Goal: Task Accomplishment & Management: Complete application form

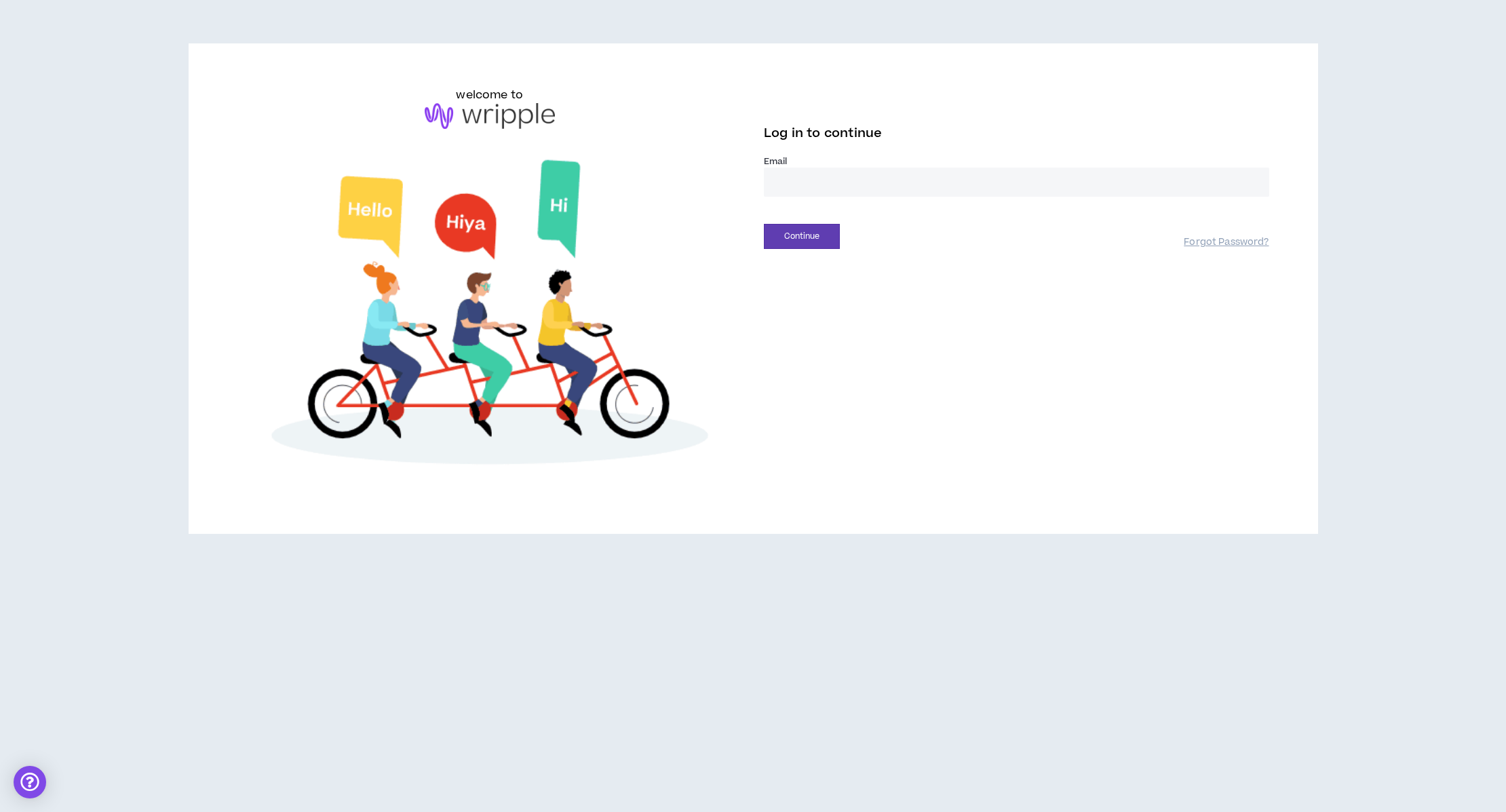
click at [798, 197] on input "email" at bounding box center [1016, 182] width 506 height 29
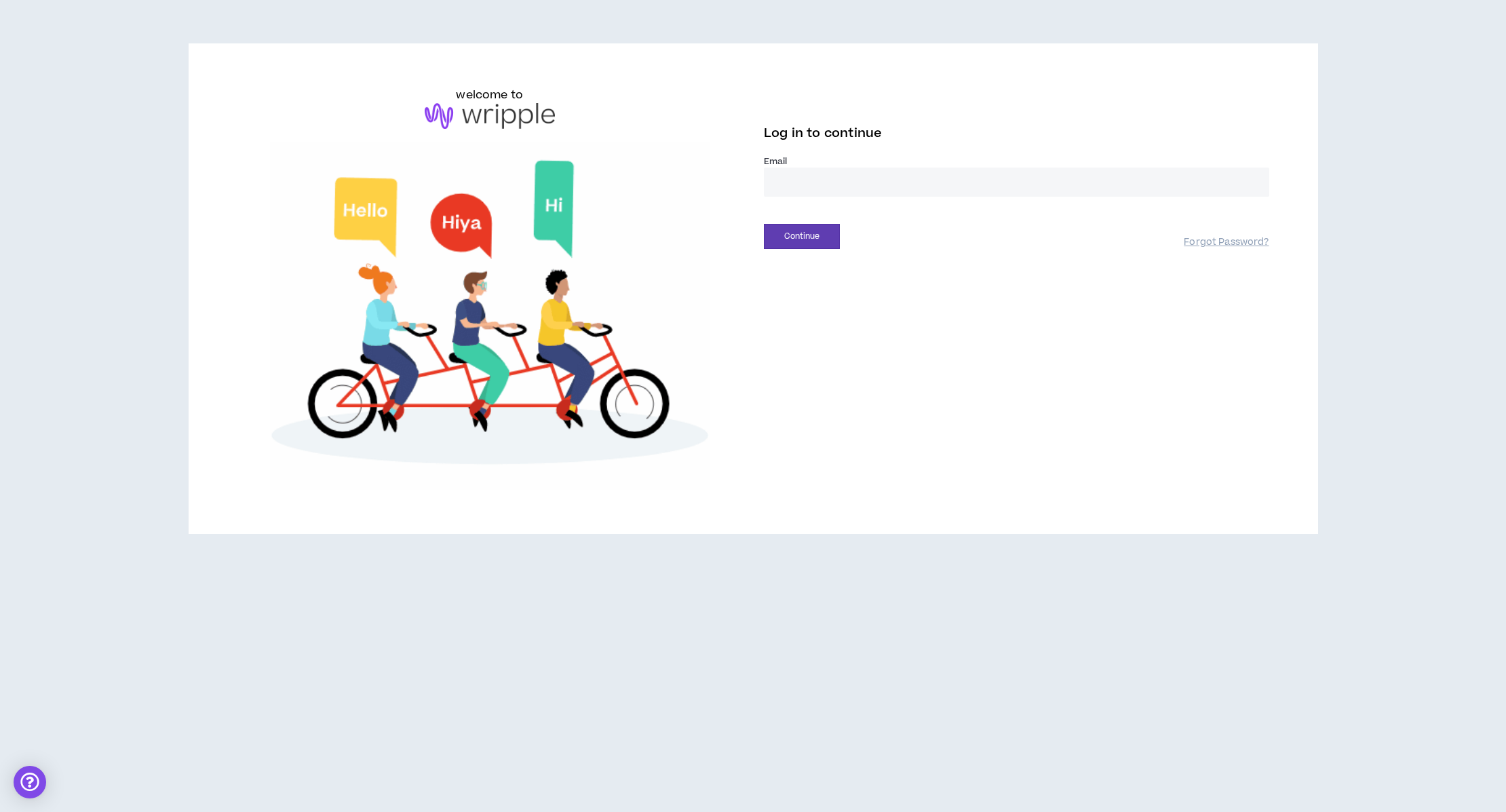
type input "**********"
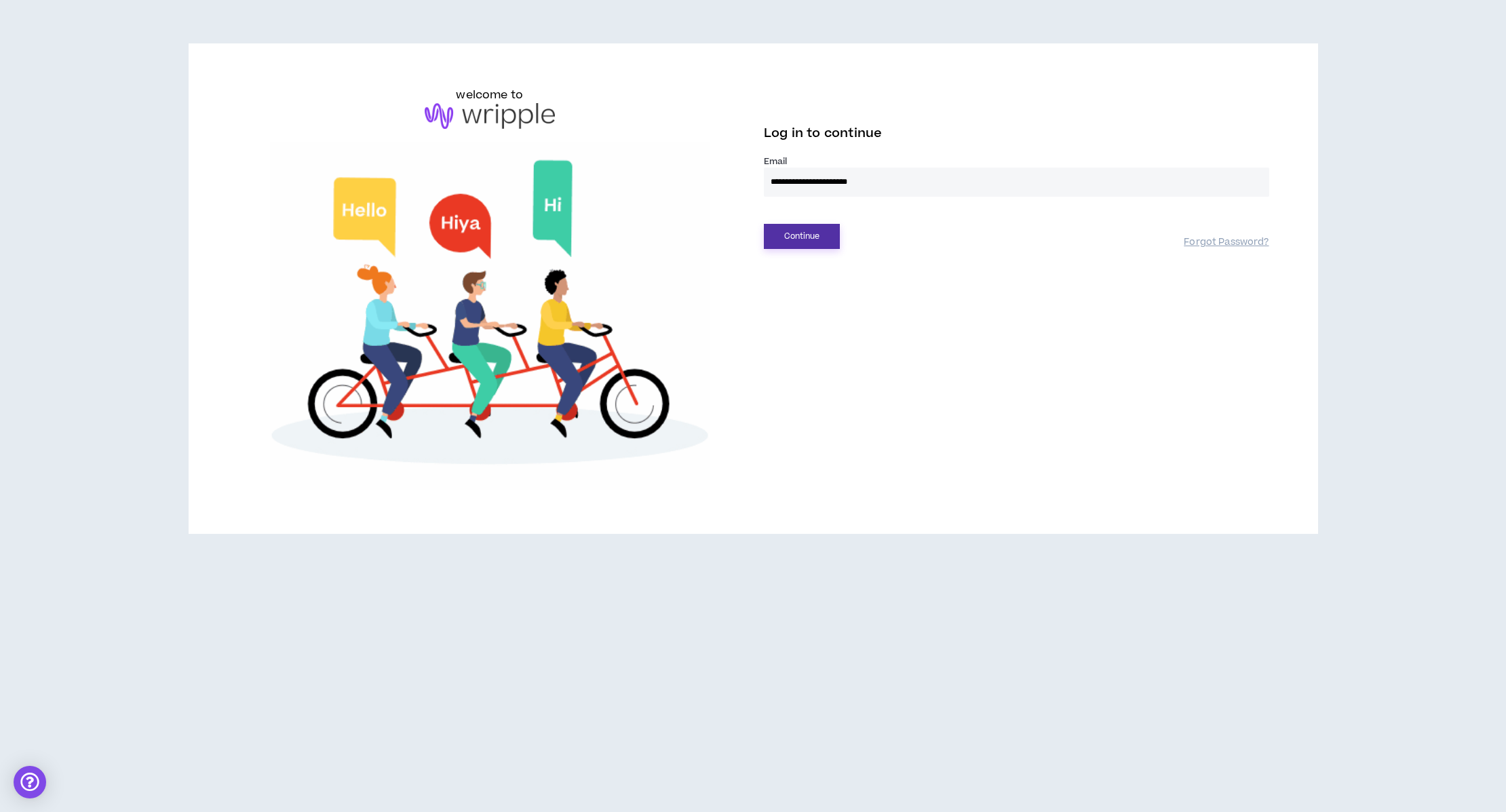
drag, startPoint x: 820, startPoint y: 275, endPoint x: 827, endPoint y: 273, distance: 7.3
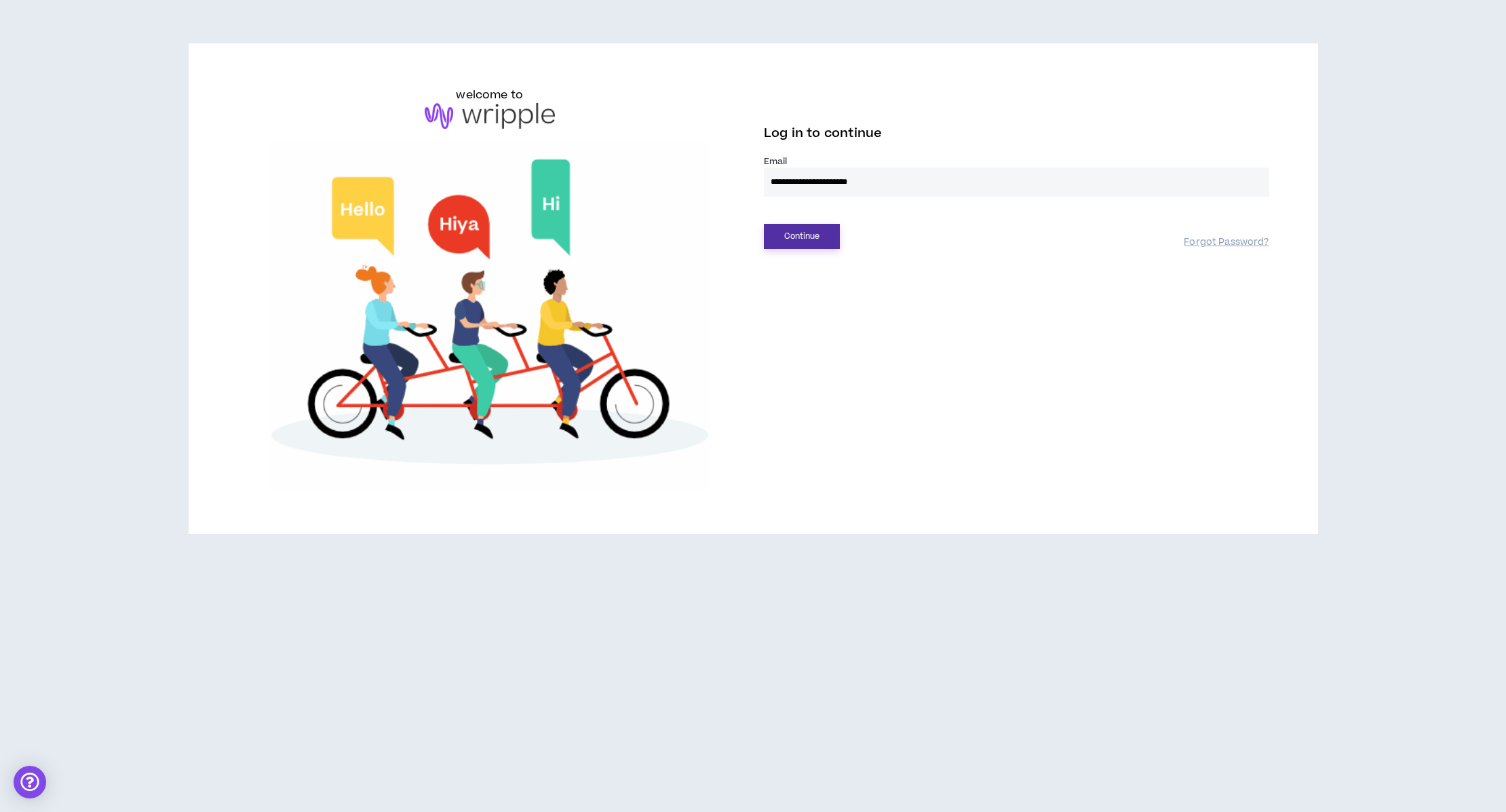
click at [825, 249] on button "Continue" at bounding box center [801, 236] width 76 height 25
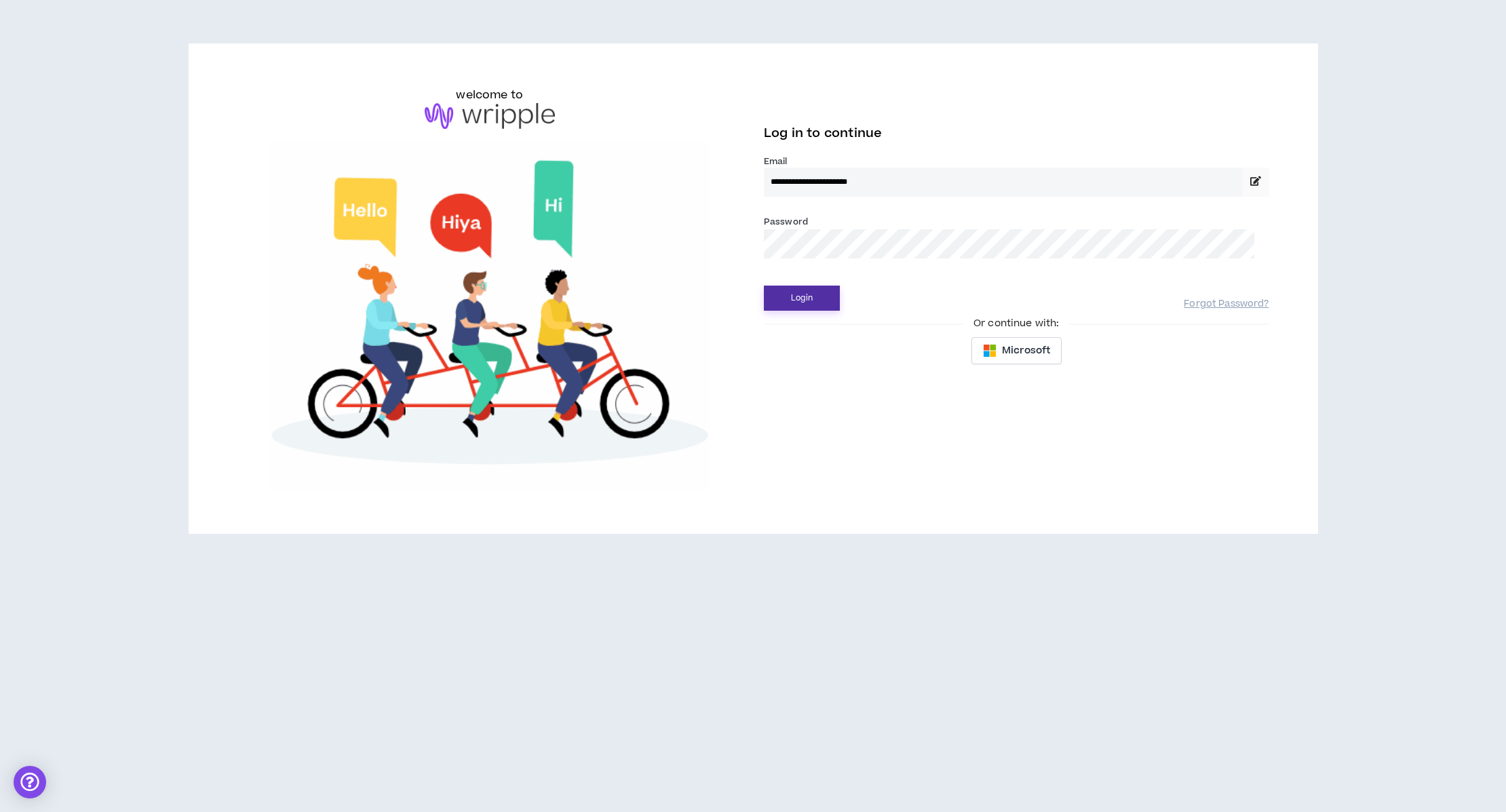
click at [803, 311] on button "Login" at bounding box center [801, 298] width 76 height 25
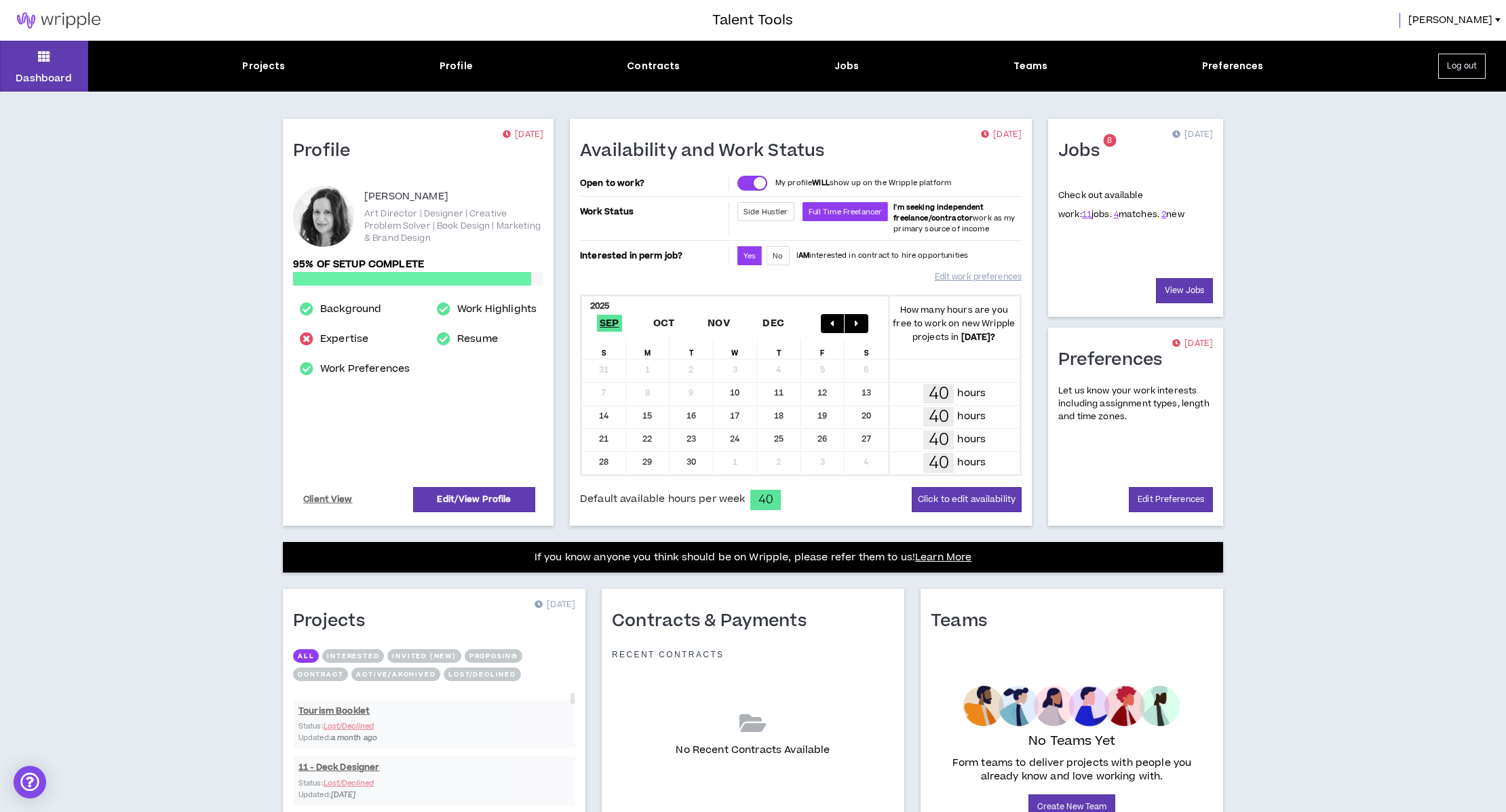
click at [848, 68] on div "Jobs" at bounding box center [847, 66] width 25 height 14
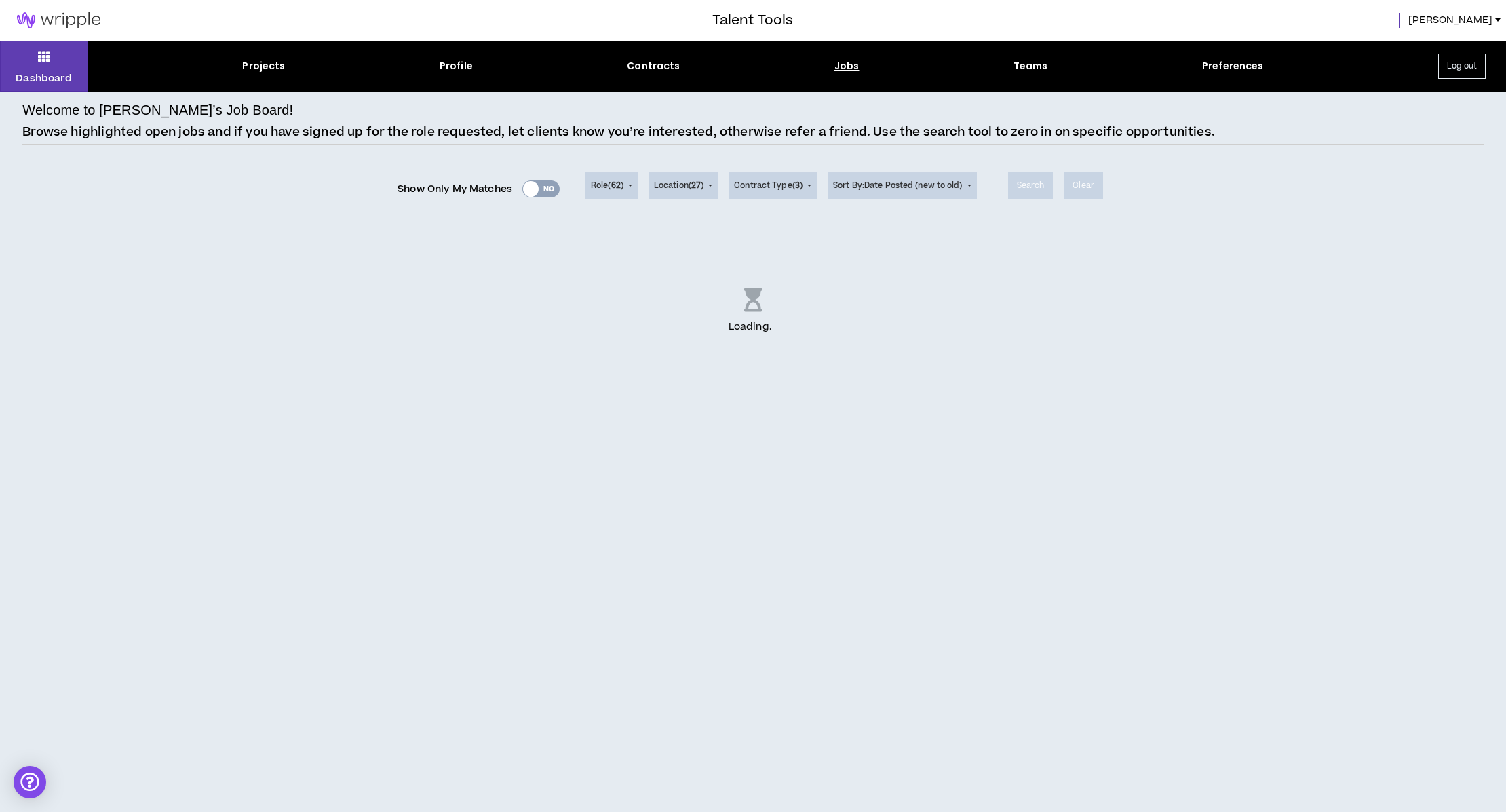
click at [527, 179] on div "Show Only My Matches Yes No" at bounding box center [478, 189] width 162 height 20
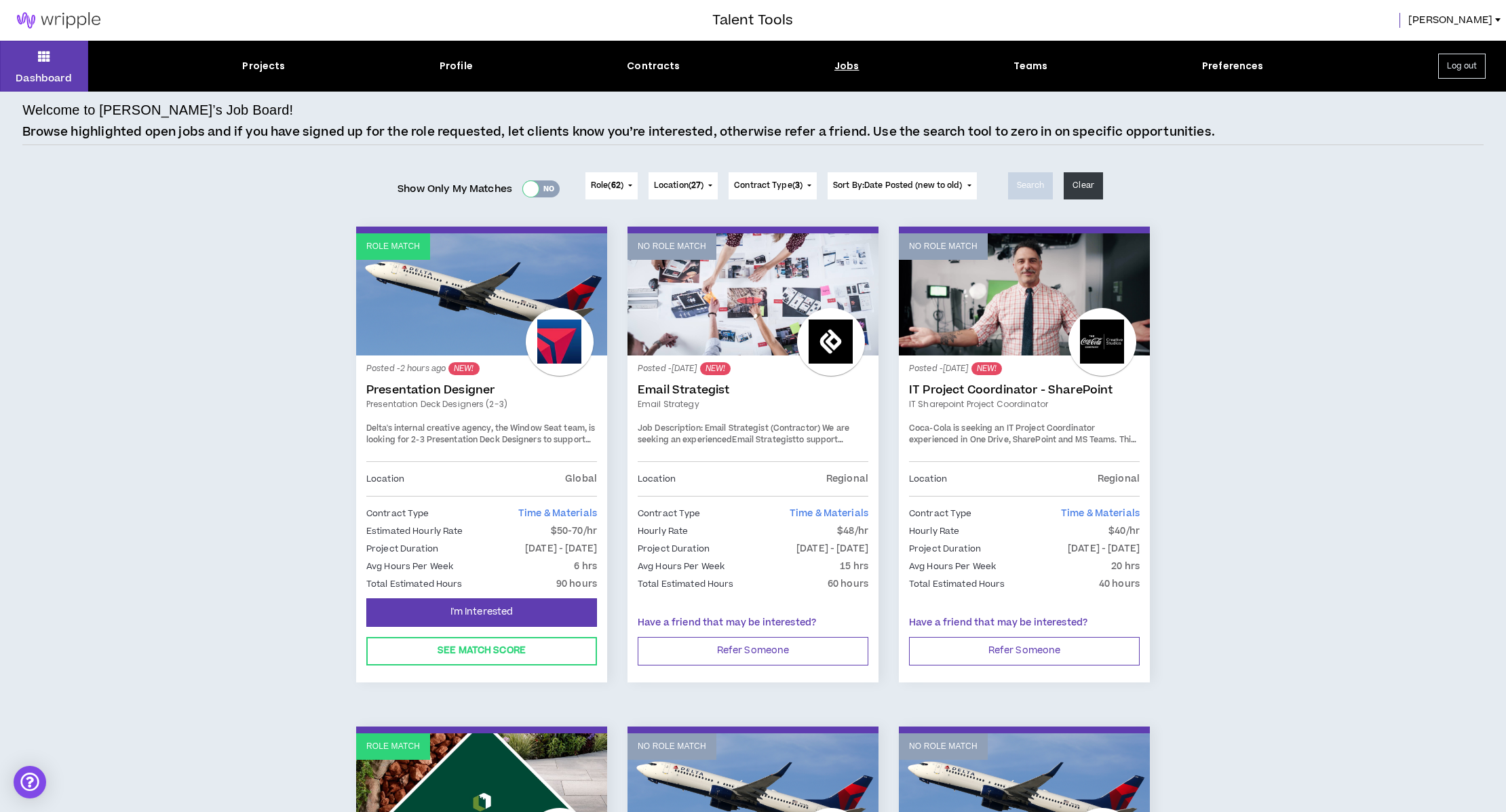
click at [524, 181] on div at bounding box center [531, 189] width 16 height 16
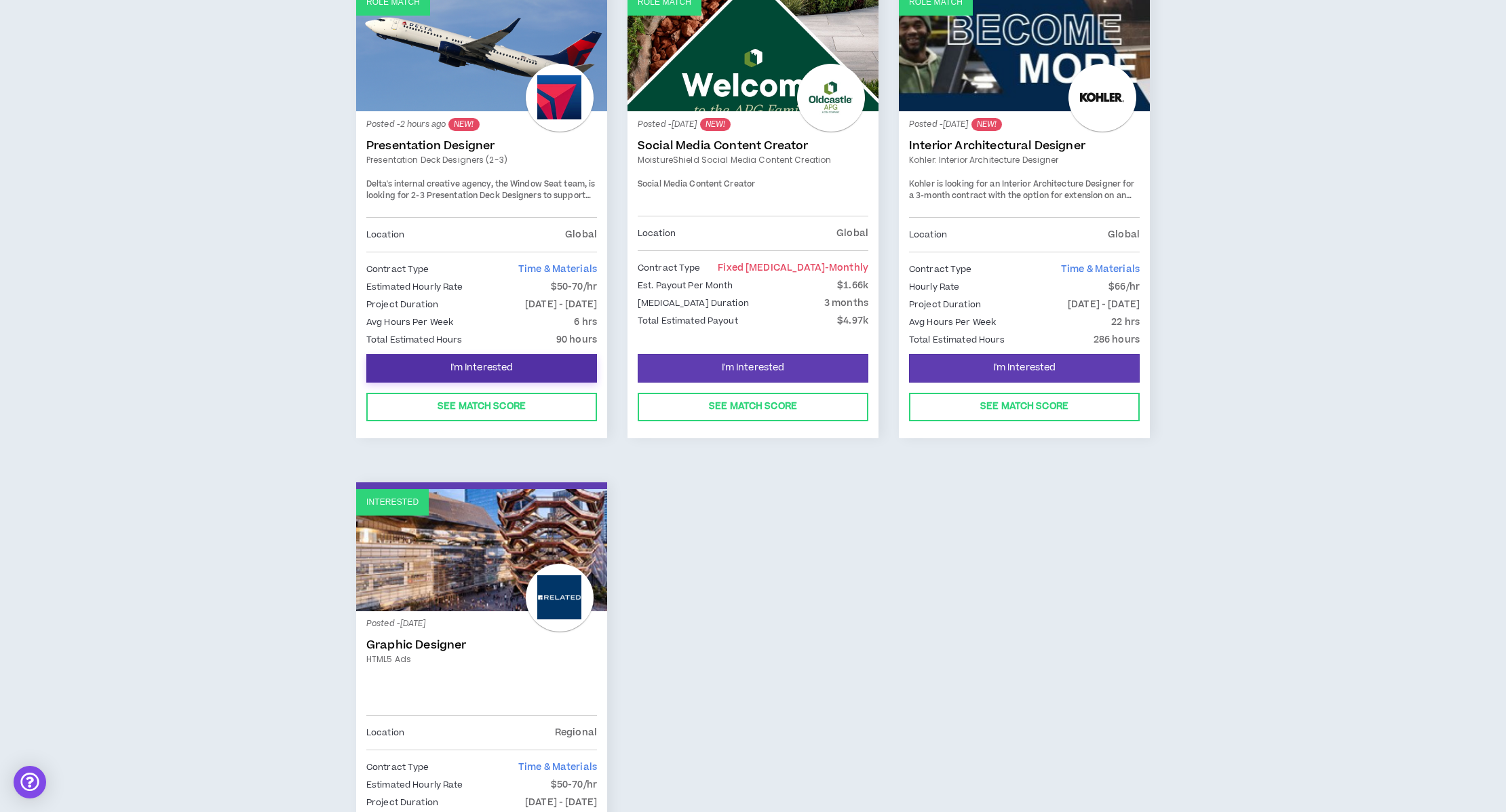
scroll to position [242, 0]
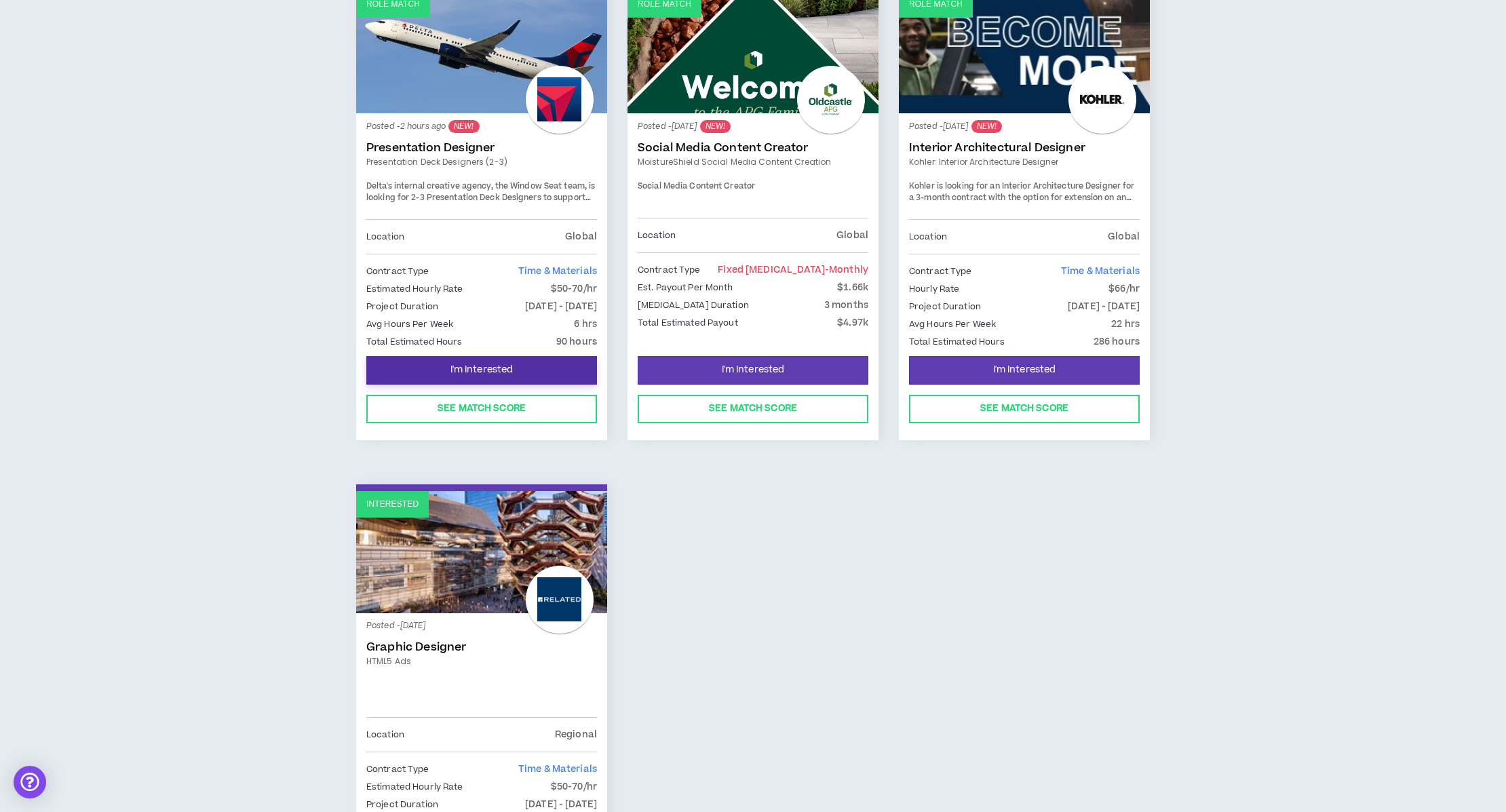
click at [462, 363] on span "I'm Interested" at bounding box center [481, 370] width 63 height 13
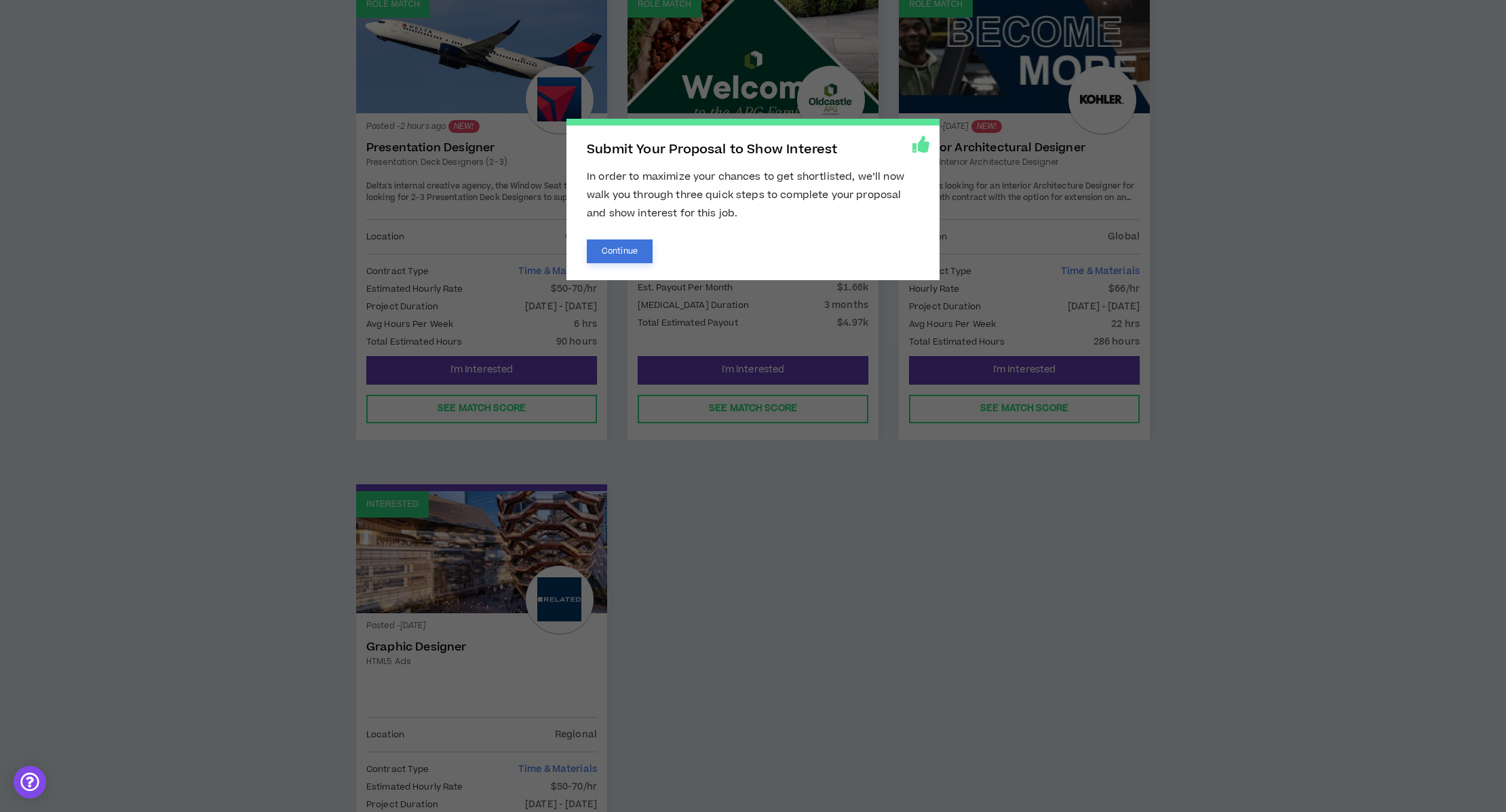
click at [607, 247] on button "Continue" at bounding box center [619, 251] width 66 height 24
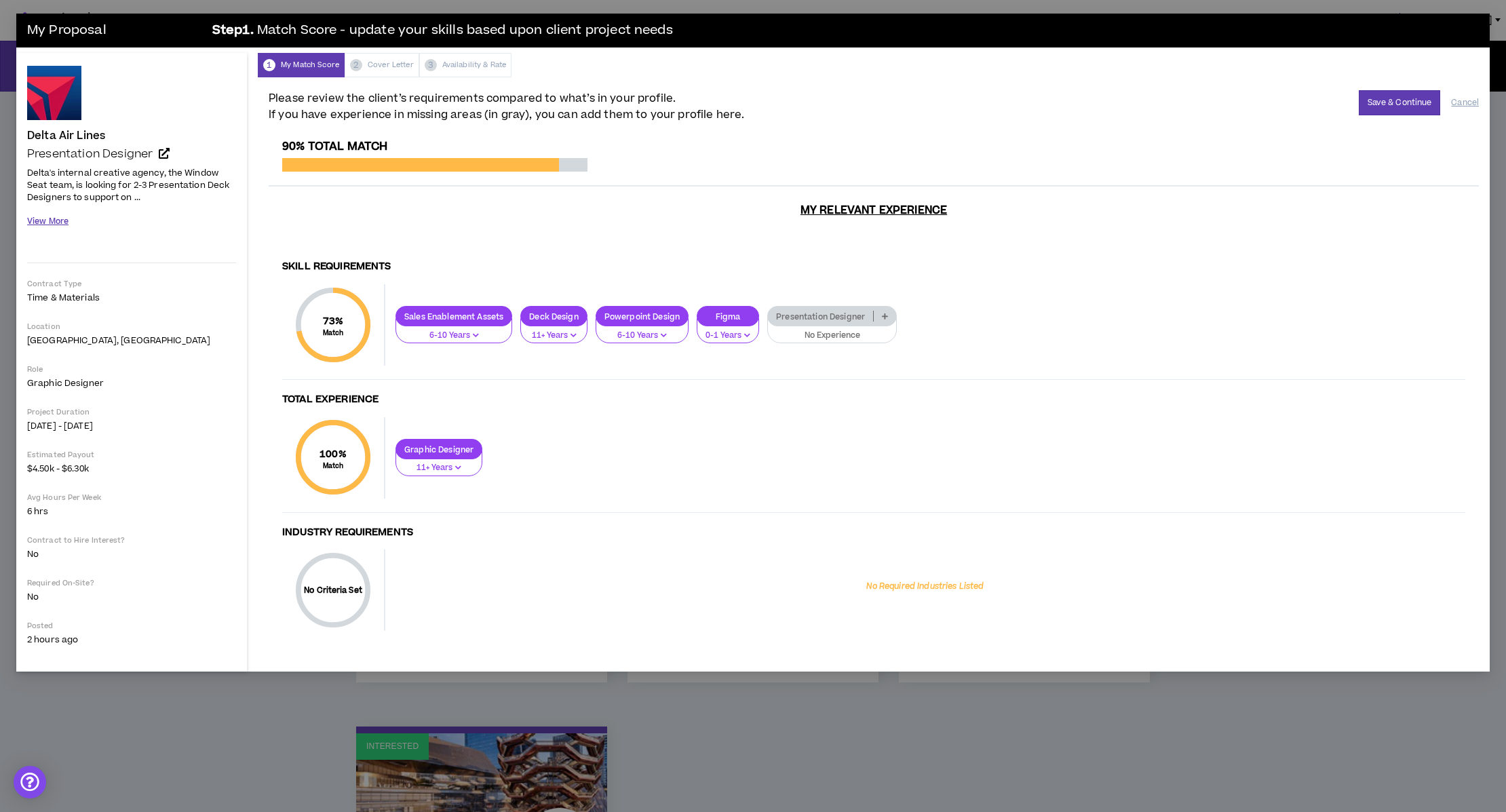
click at [61, 234] on button "View More" at bounding box center [48, 221] width 41 height 24
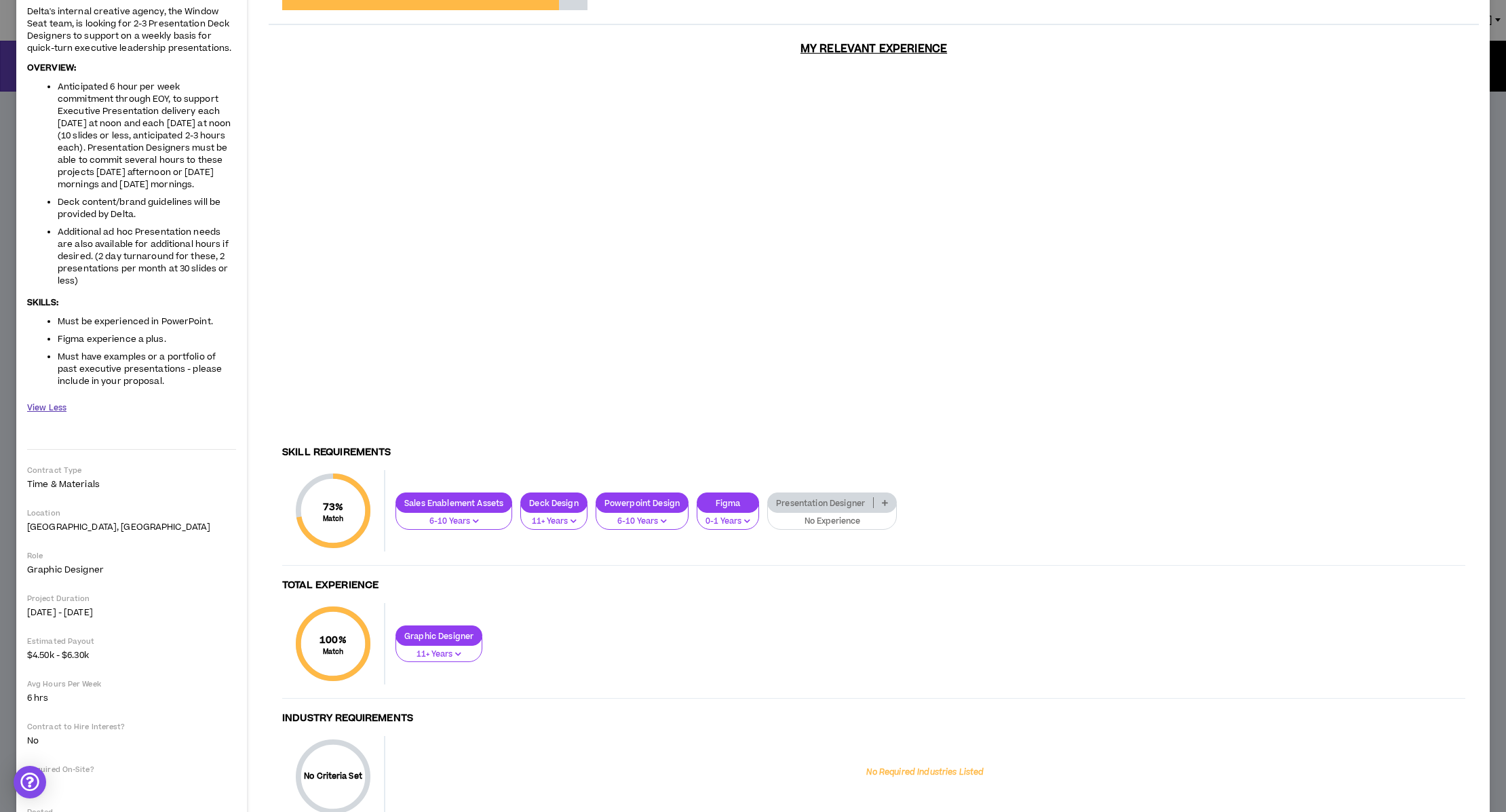
scroll to position [156, 0]
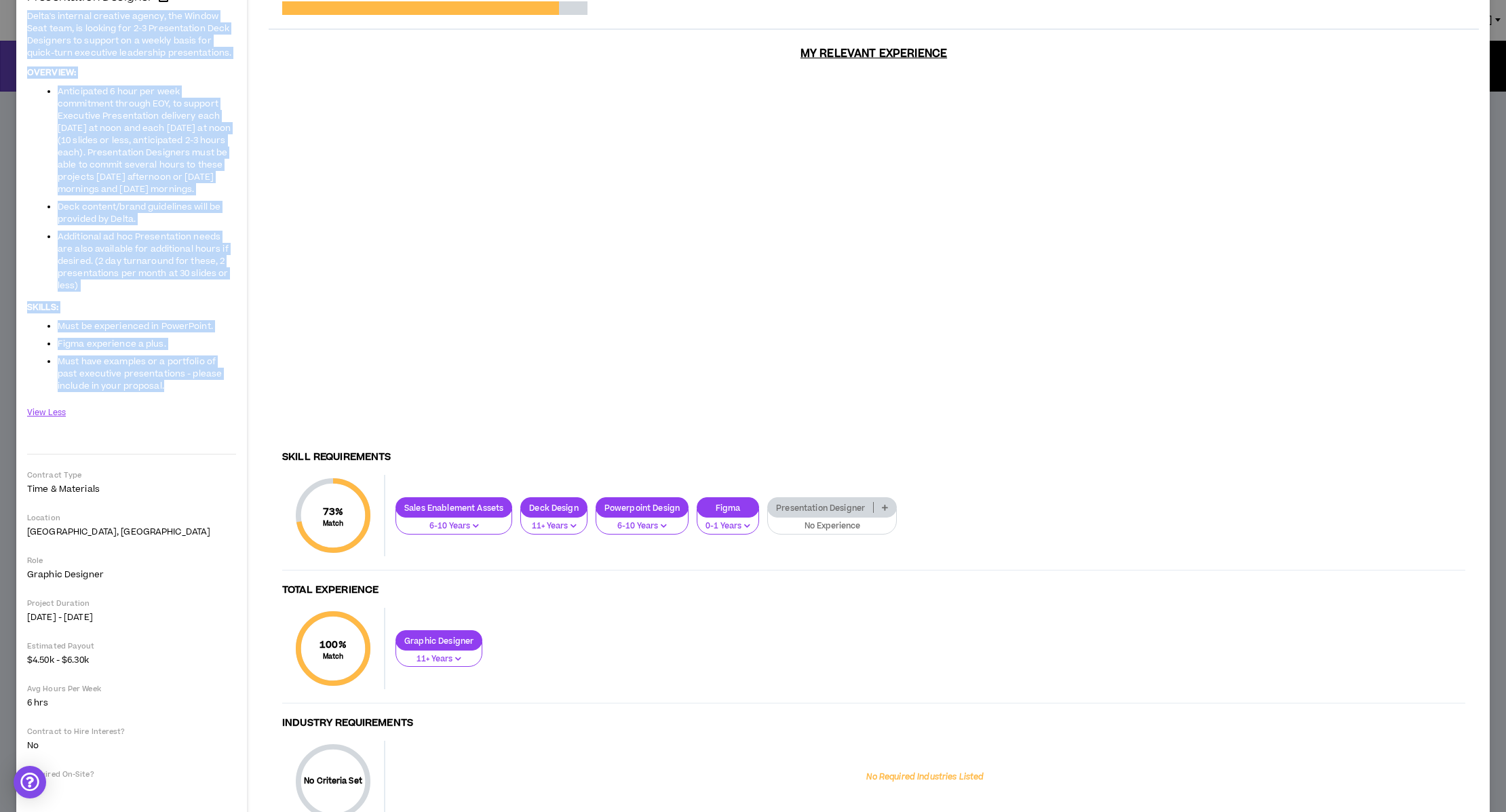
drag, startPoint x: 34, startPoint y: 22, endPoint x: 153, endPoint y: 606, distance: 596.0
click at [153, 392] on span "Delta's internal creative agency, the Window Seat team, is looking for 2-3 Pres…" at bounding box center [132, 200] width 209 height 383
copy span "Delta's internal creative agency, the Window Seat team, is looking for 2-3 Pres…"
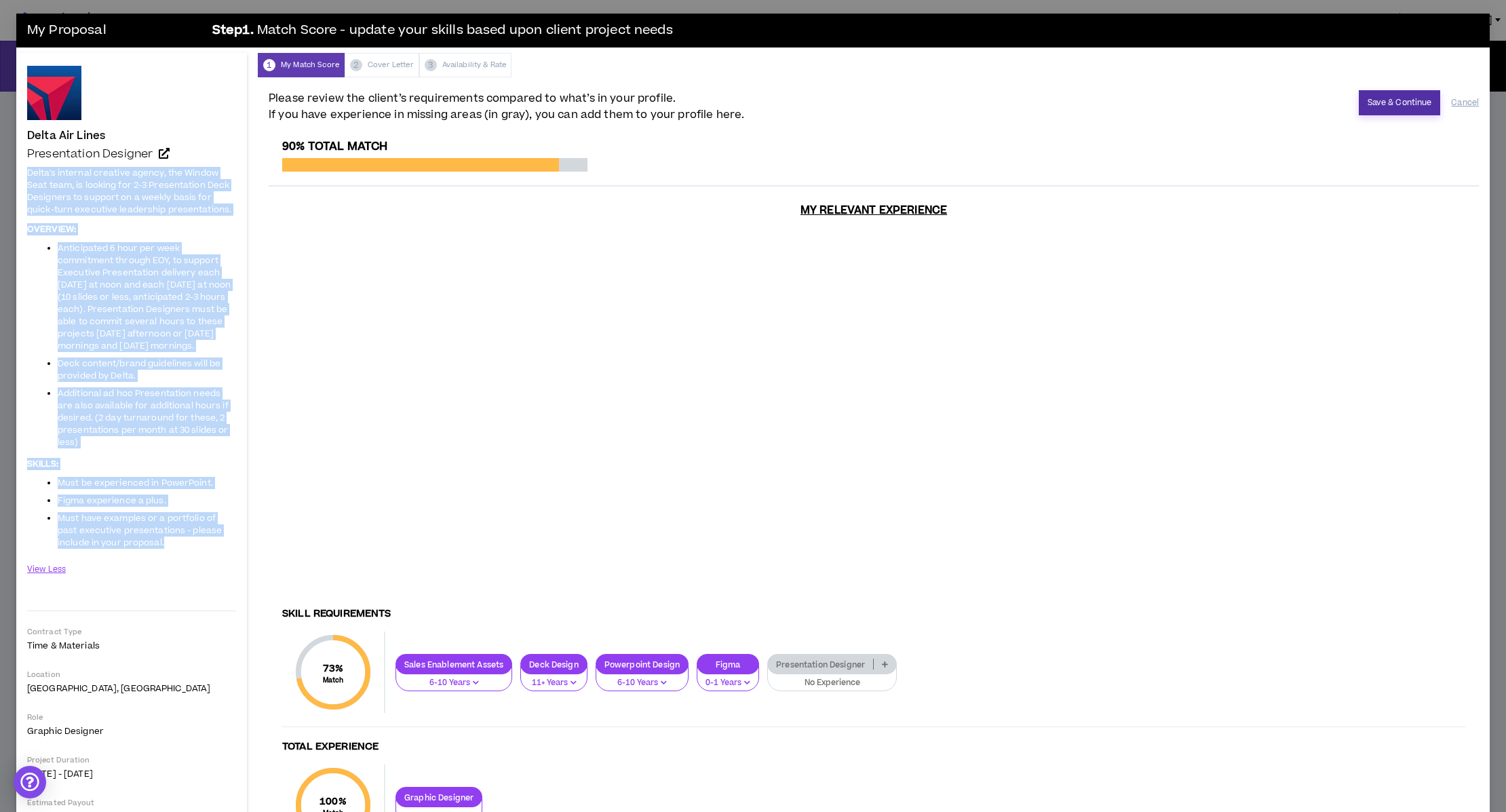
click at [1389, 102] on button "Save & Continue" at bounding box center [1400, 102] width 82 height 25
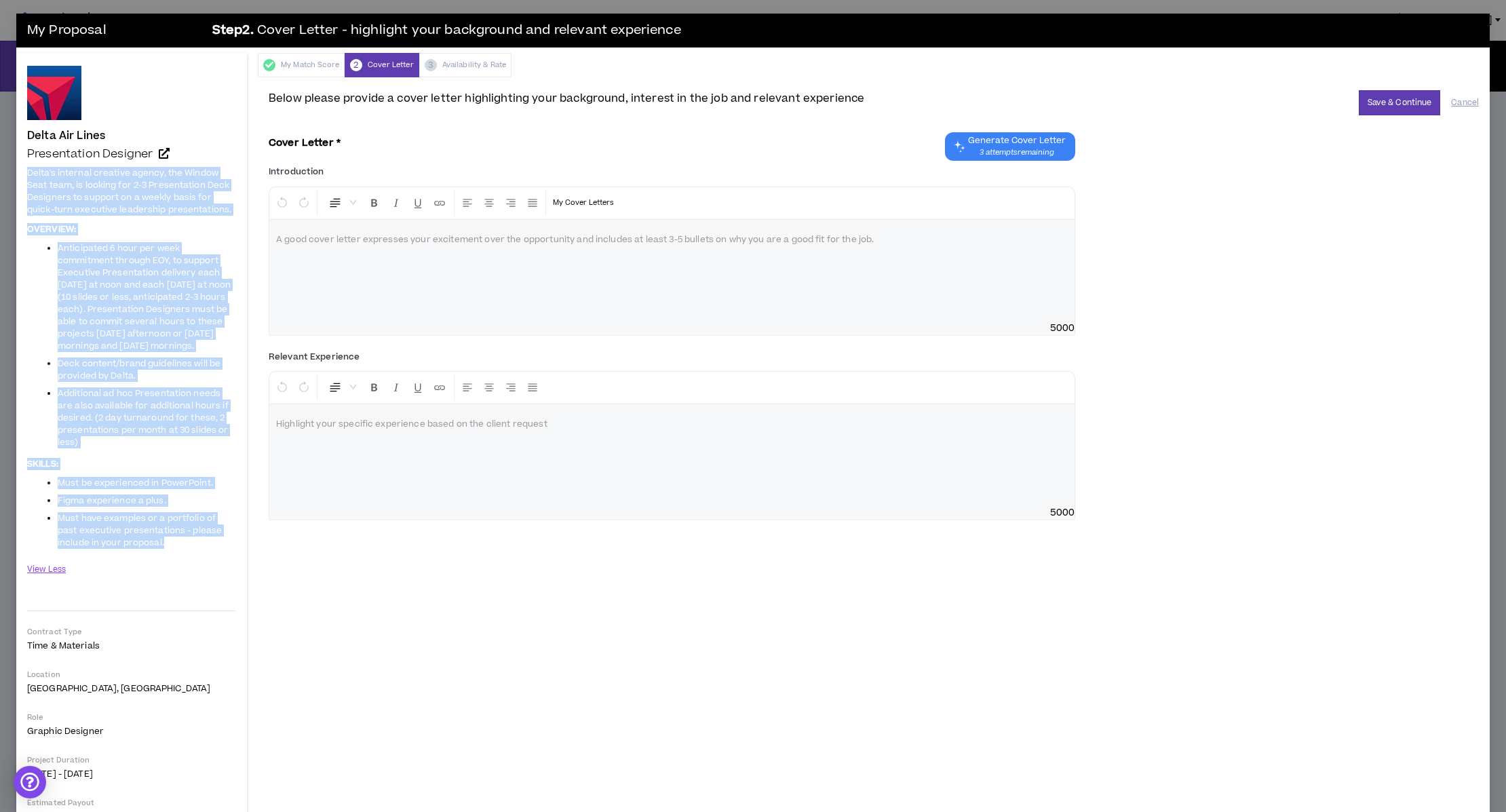
click at [978, 146] on span "Generate Cover Letter" at bounding box center [1016, 140] width 97 height 11
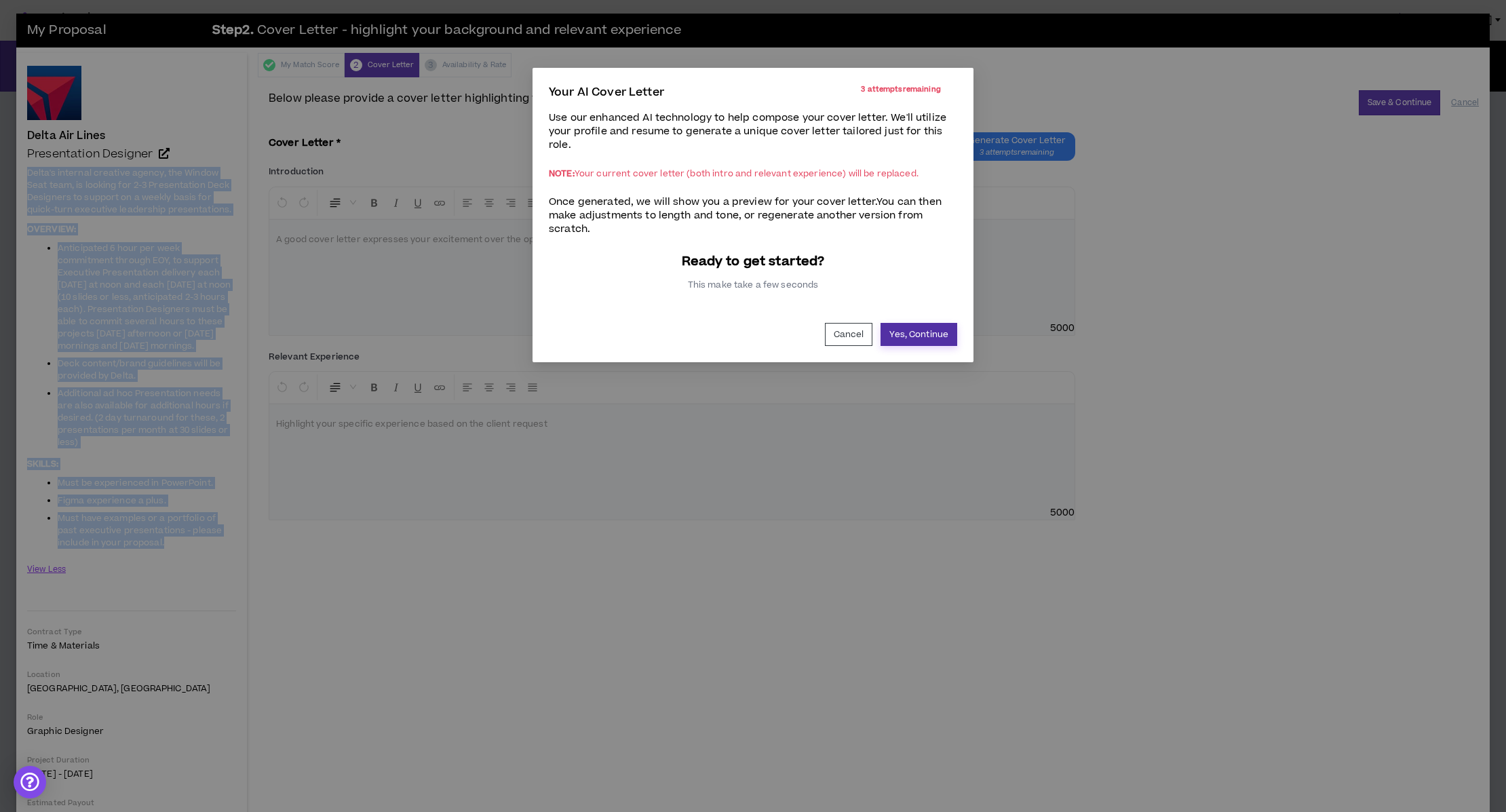
click at [895, 346] on button "Yes, Continue" at bounding box center [919, 335] width 76 height 23
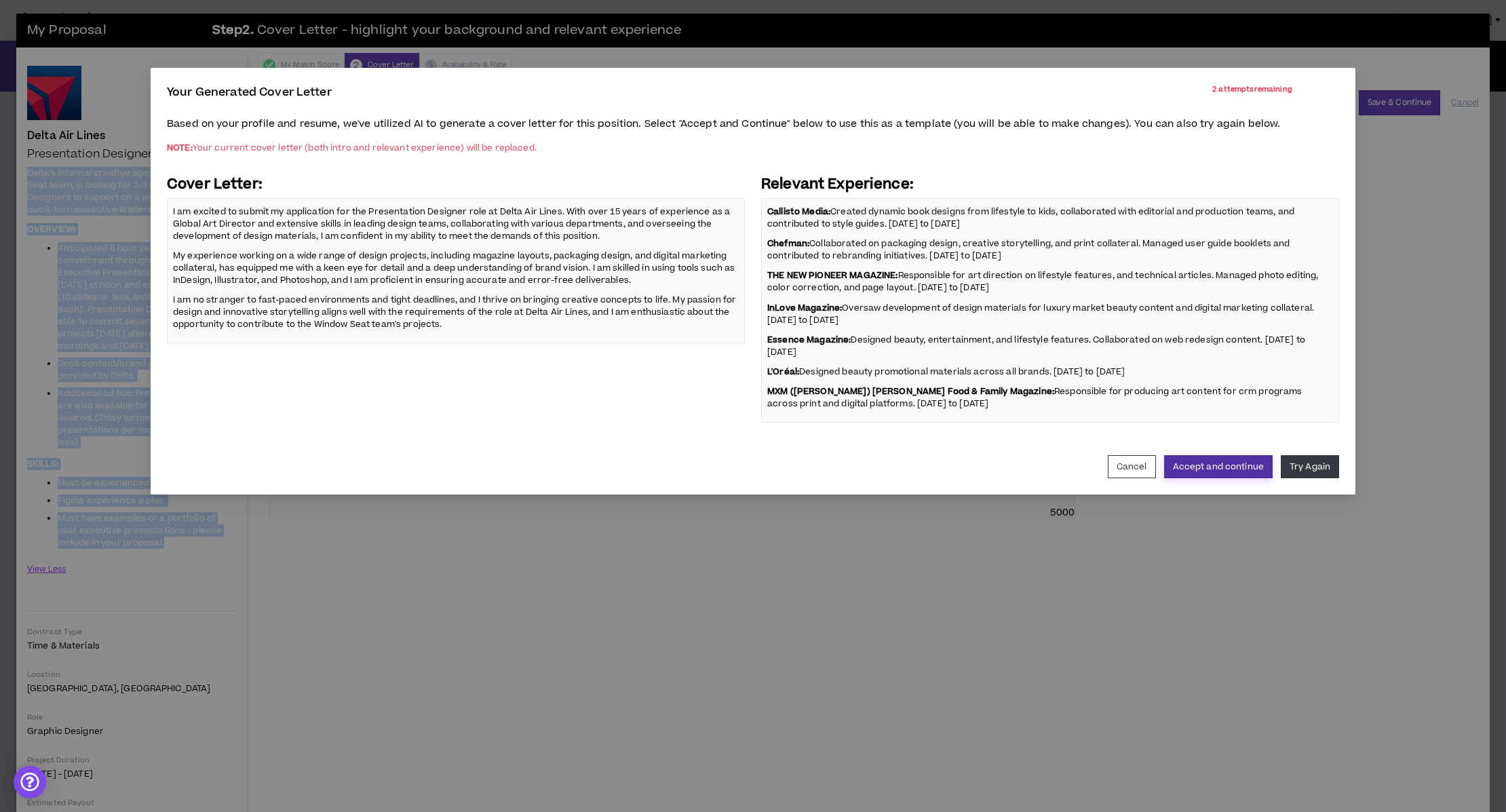
click at [1164, 478] on button "Accept and continue" at bounding box center [1218, 467] width 108 height 23
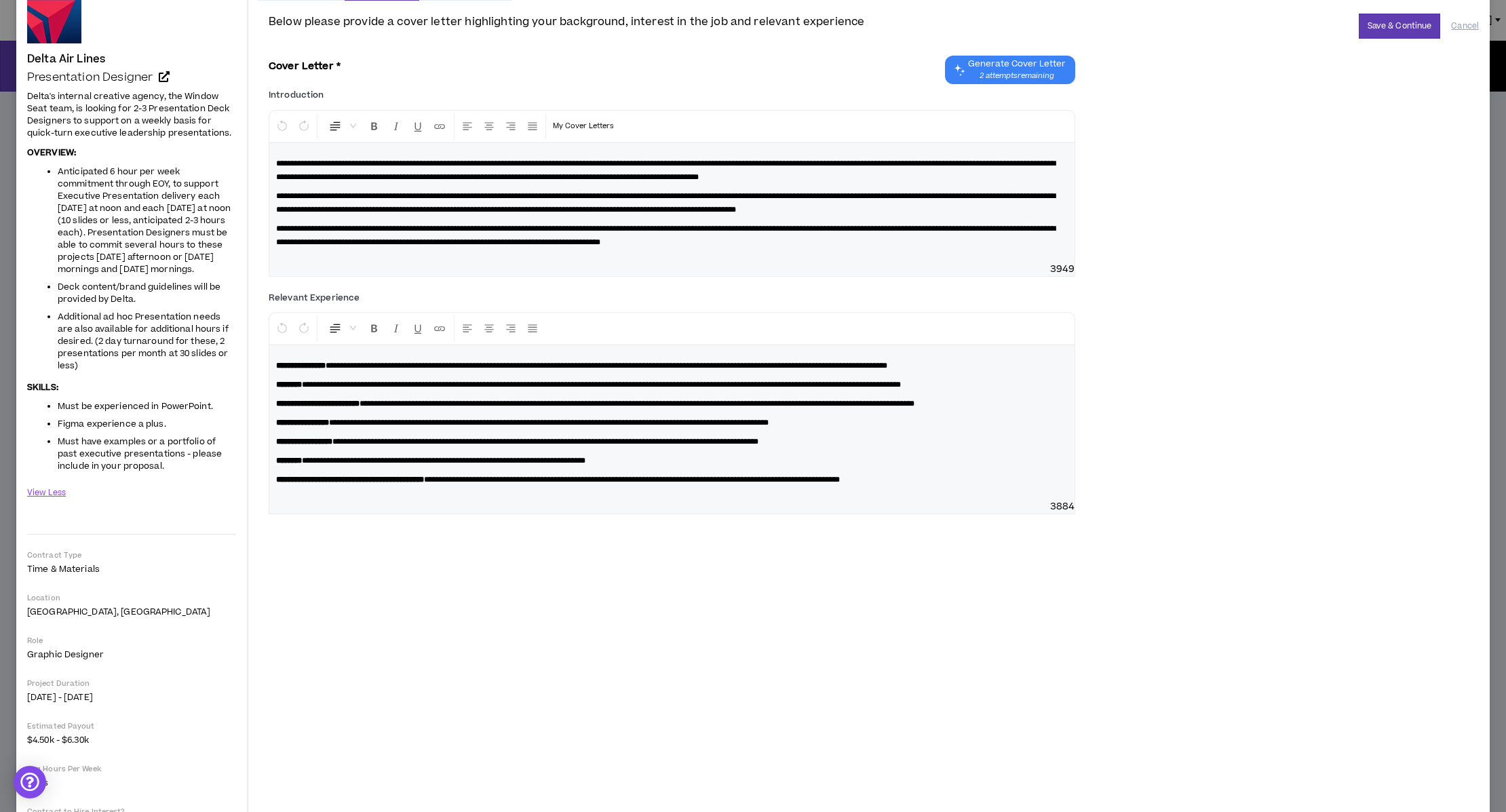
scroll to position [75, 0]
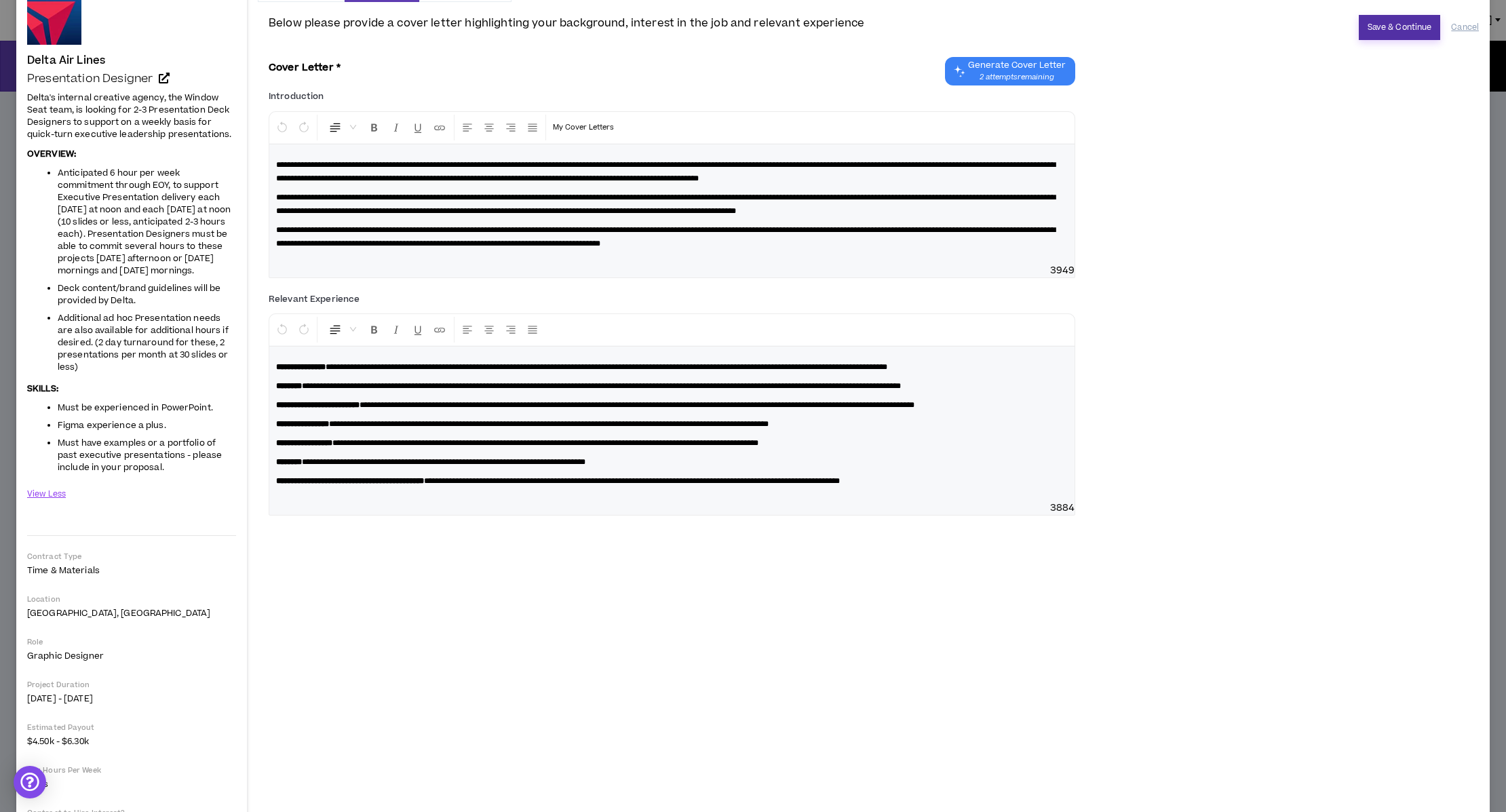
click at [1393, 31] on button "Save & Continue" at bounding box center [1400, 27] width 82 height 25
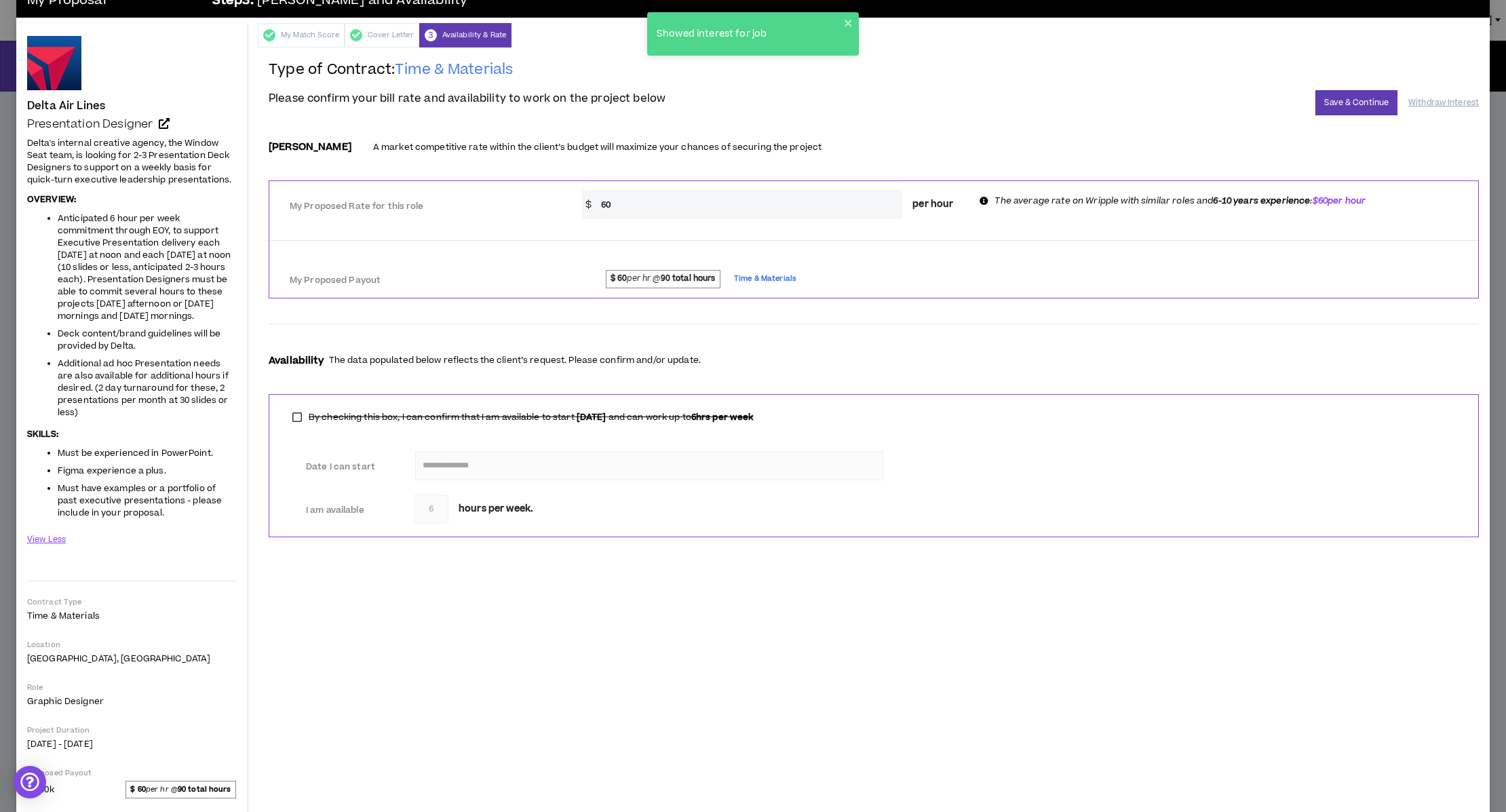
scroll to position [6, 0]
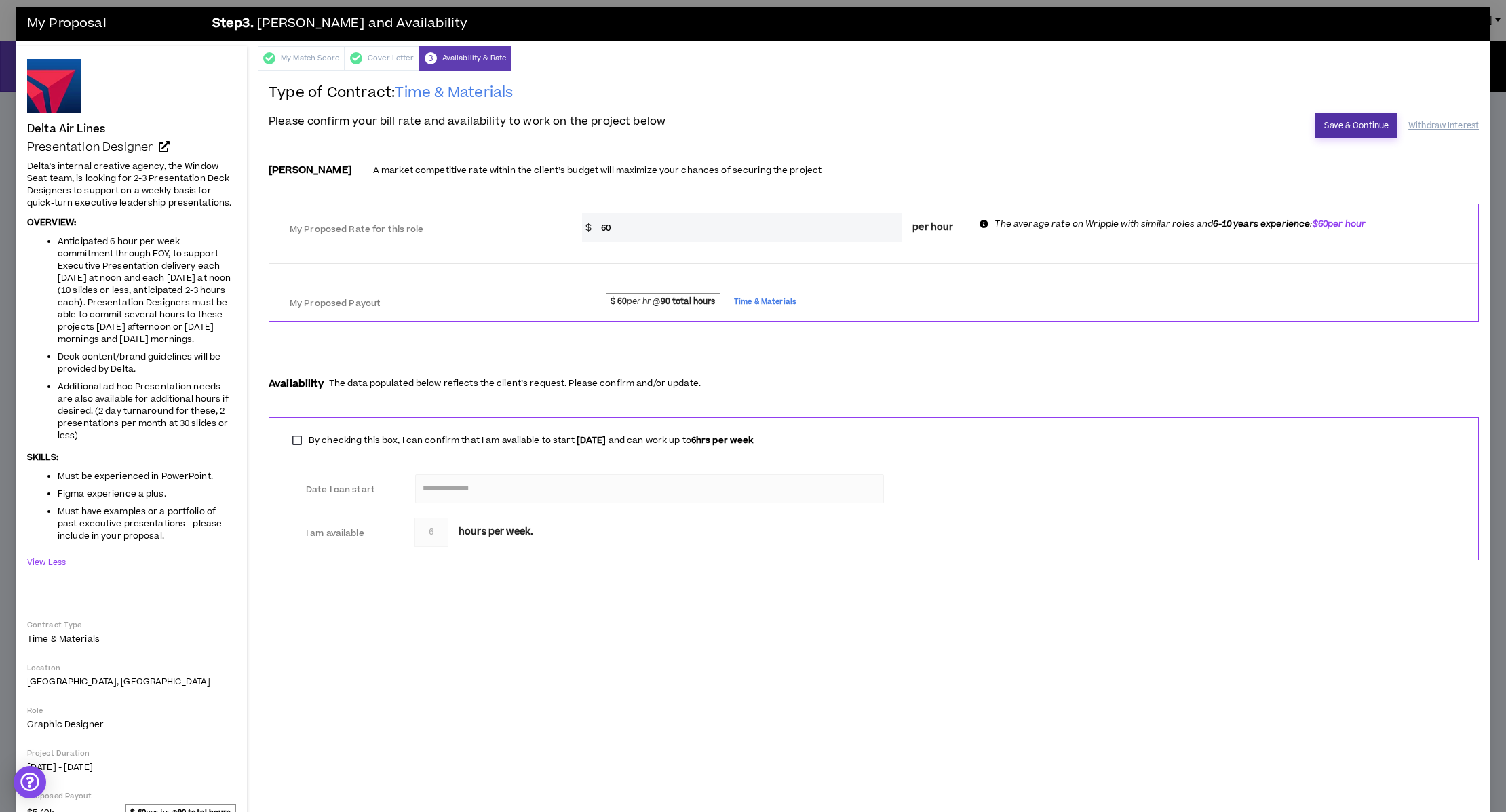
click at [1357, 136] on button "Save & Continue" at bounding box center [1356, 125] width 82 height 25
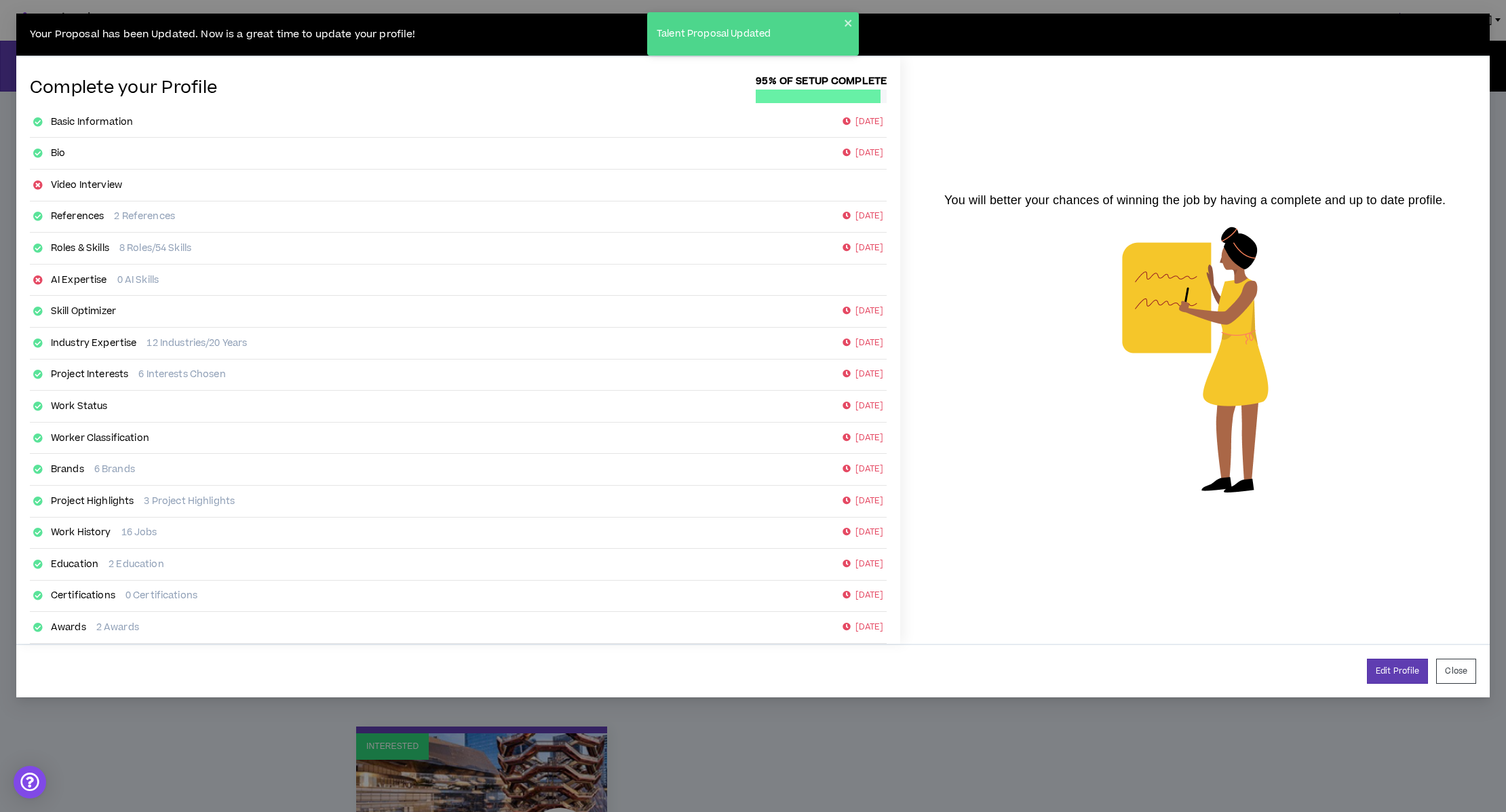
click at [1457, 684] on button "Close" at bounding box center [1456, 671] width 40 height 25
